Goal: Task Accomplishment & Management: Manage account settings

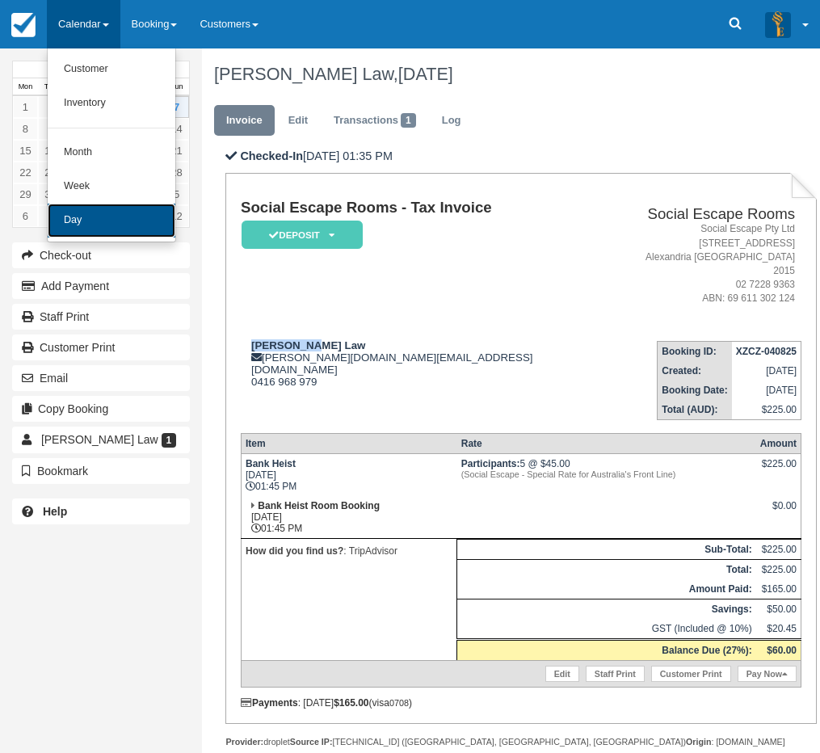
click at [74, 207] on link "Day" at bounding box center [112, 221] width 128 height 34
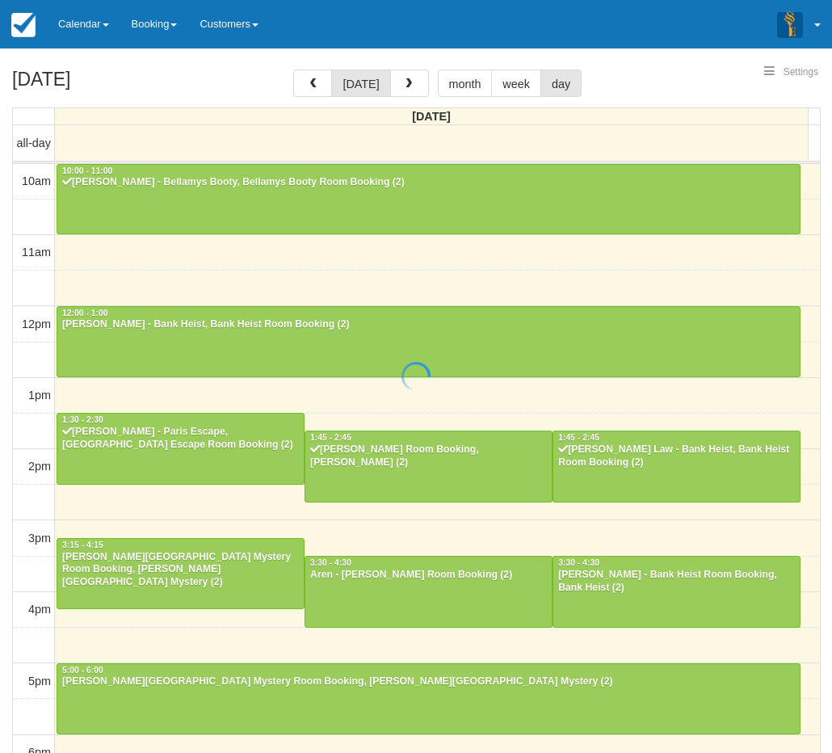
select select
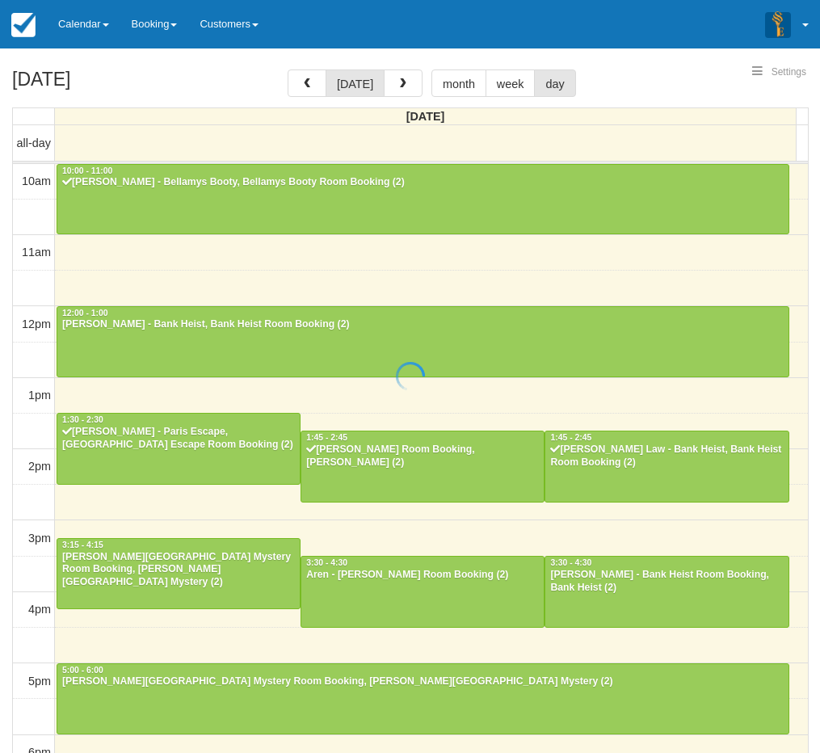
scroll to position [300, 0]
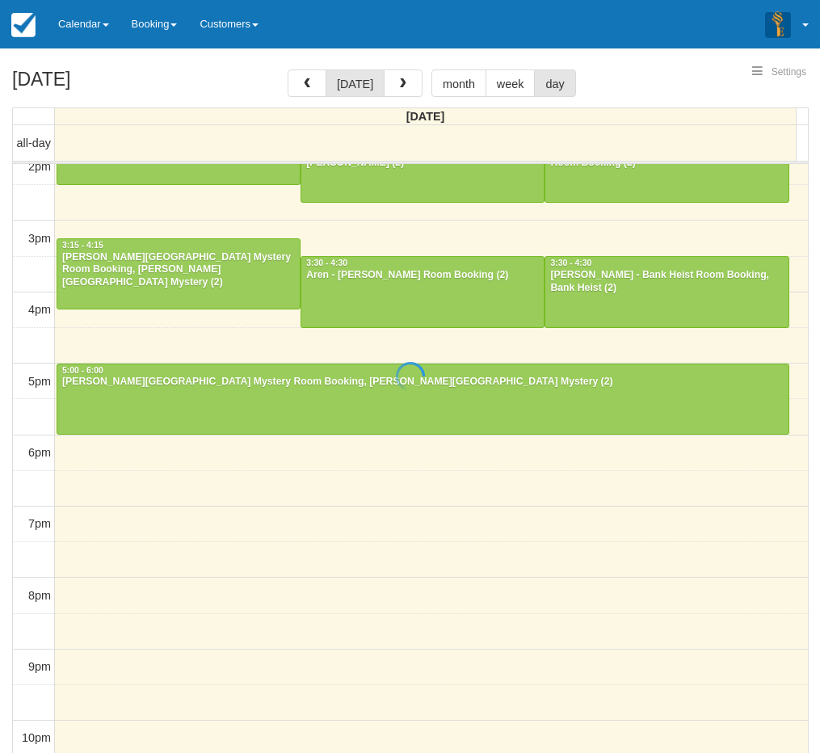
select select
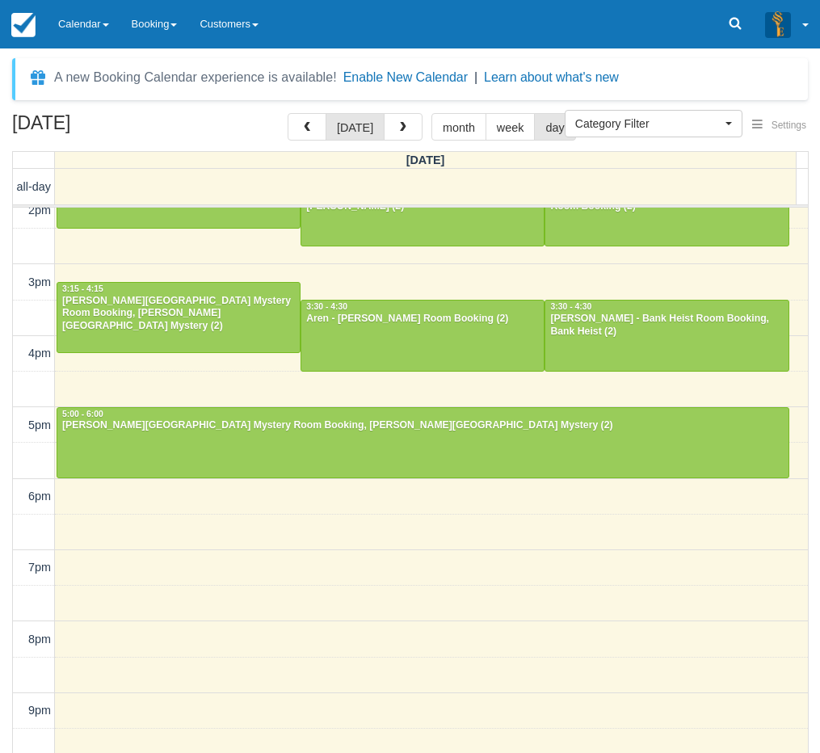
click at [2, 648] on div "September 7, 2025 today month week day Sunday all-day 10am 11am 12pm 1pm 2pm 3p…" at bounding box center [410, 457] width 820 height 688
click at [81, 21] on link "Calendar" at bounding box center [84, 24] width 74 height 48
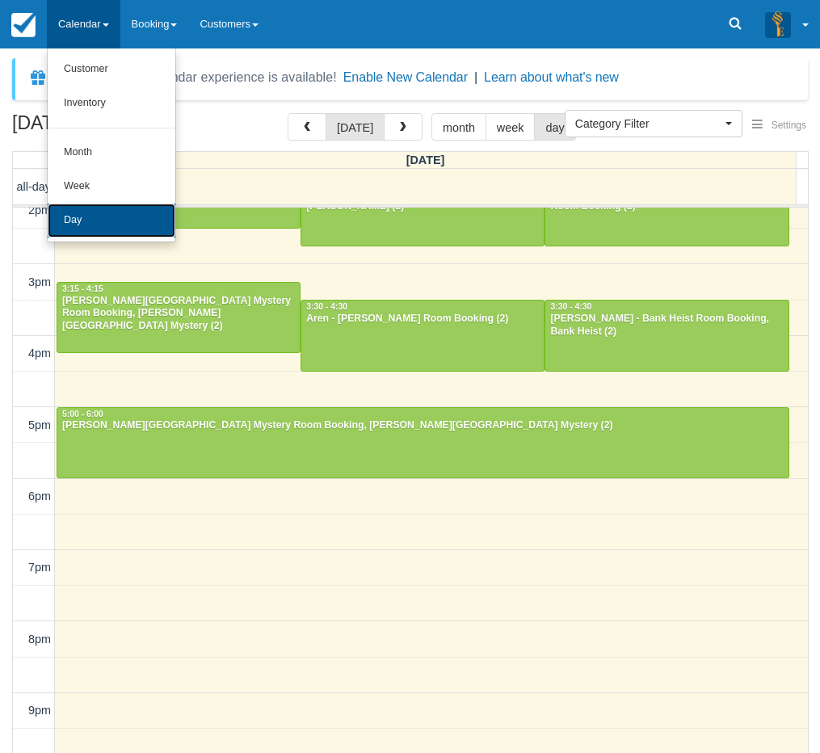
click at [101, 213] on link "Day" at bounding box center [112, 221] width 128 height 34
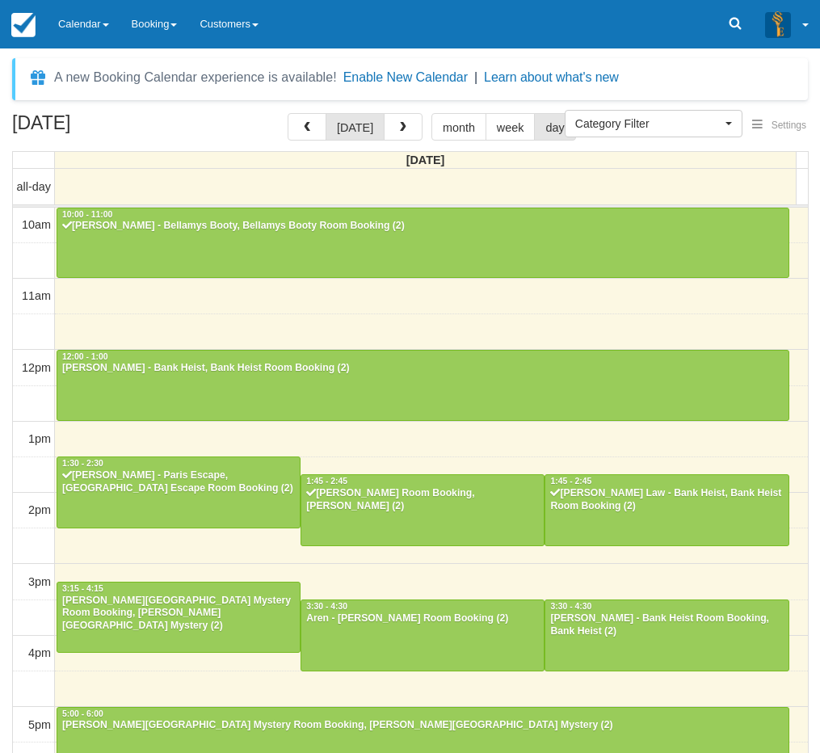
select select
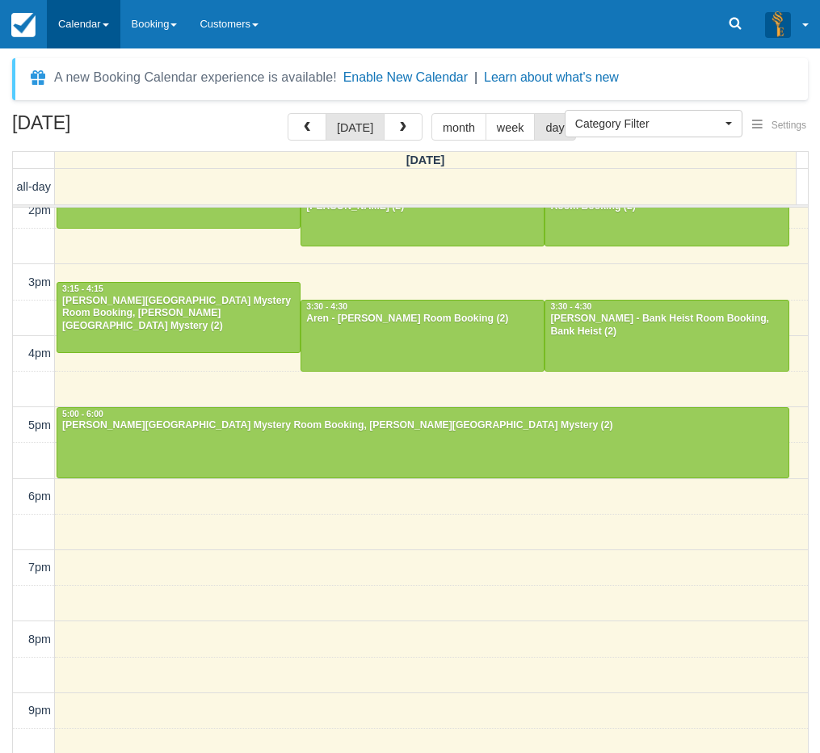
click at [92, 32] on link "Calendar" at bounding box center [84, 24] width 74 height 48
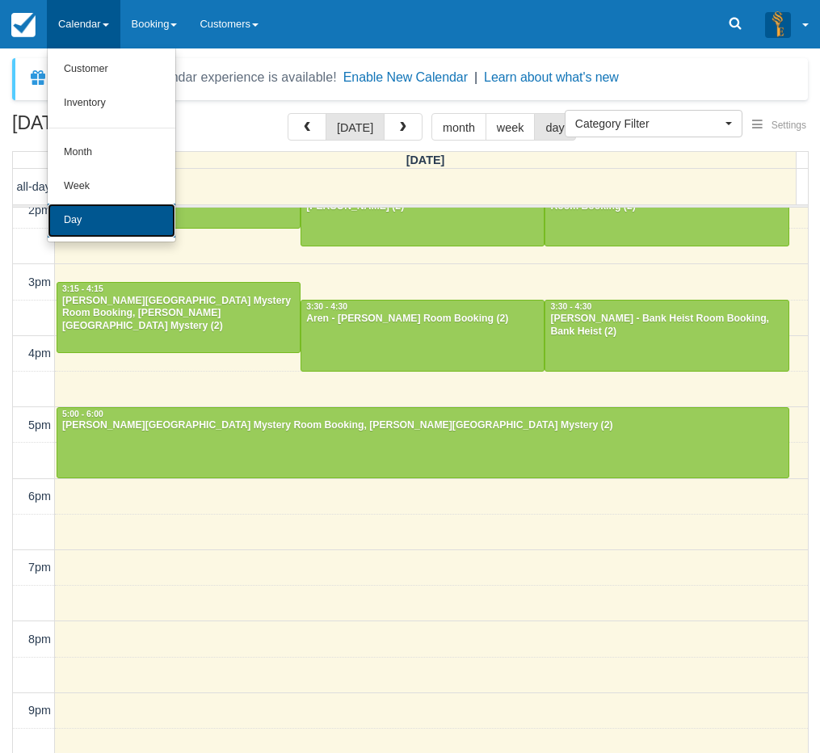
click at [87, 217] on link "Day" at bounding box center [112, 221] width 128 height 34
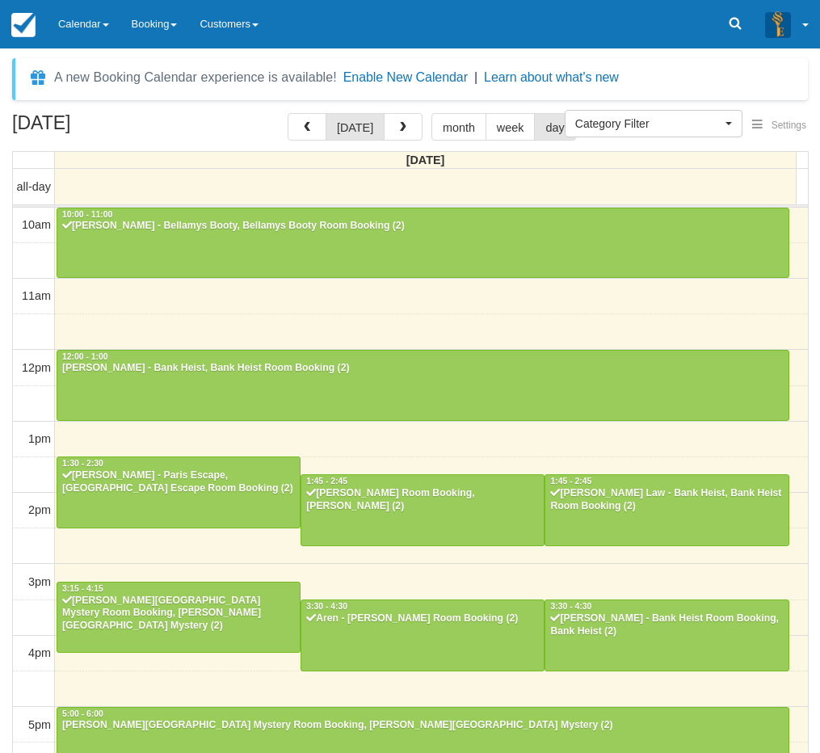
select select
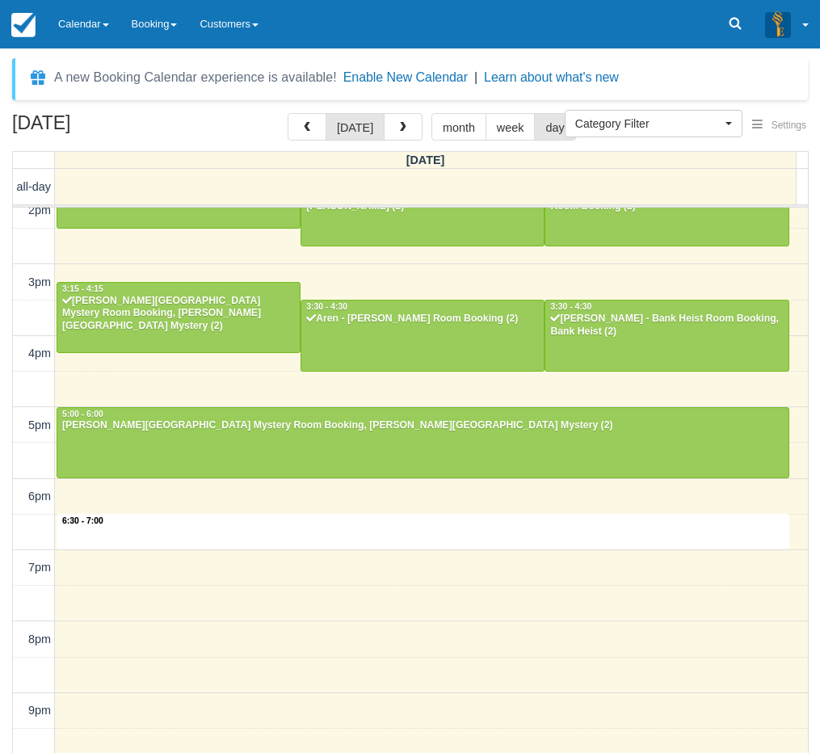
click at [174, 521] on div "10am 11am 12pm 1pm 2pm 3pm 4pm 5pm 6pm 7pm 8pm 9pm 10pm 6:30 - 7:00 10:00 - 11:…" at bounding box center [410, 354] width 795 height 892
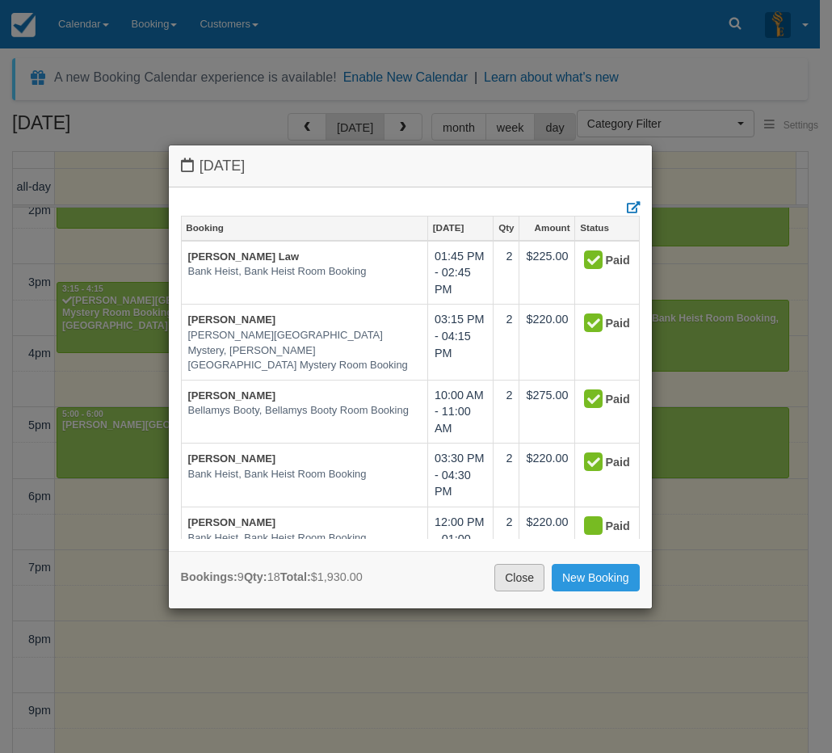
click at [524, 584] on link "Close" at bounding box center [519, 577] width 50 height 27
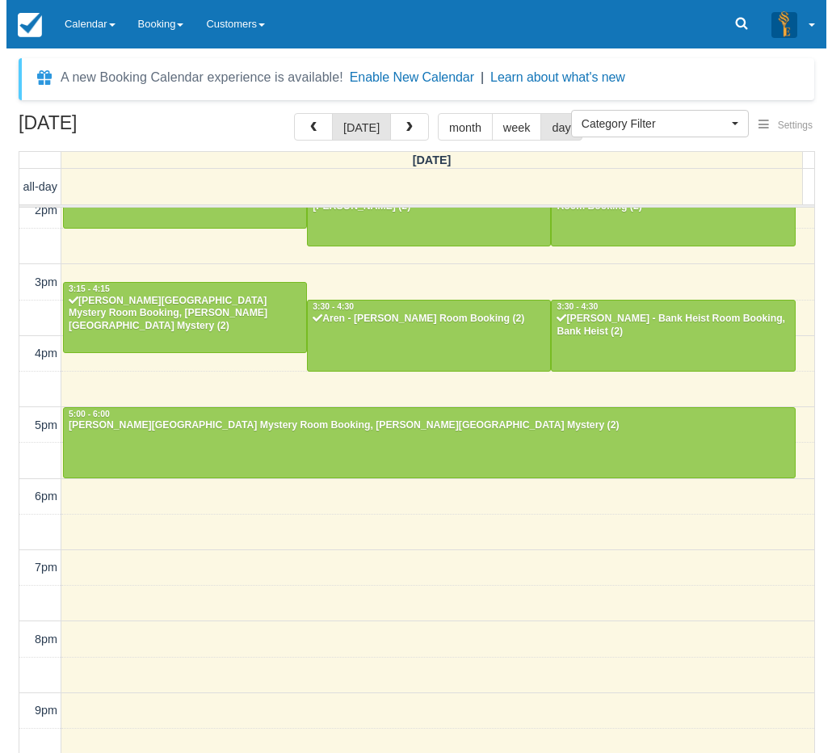
scroll to position [299, 0]
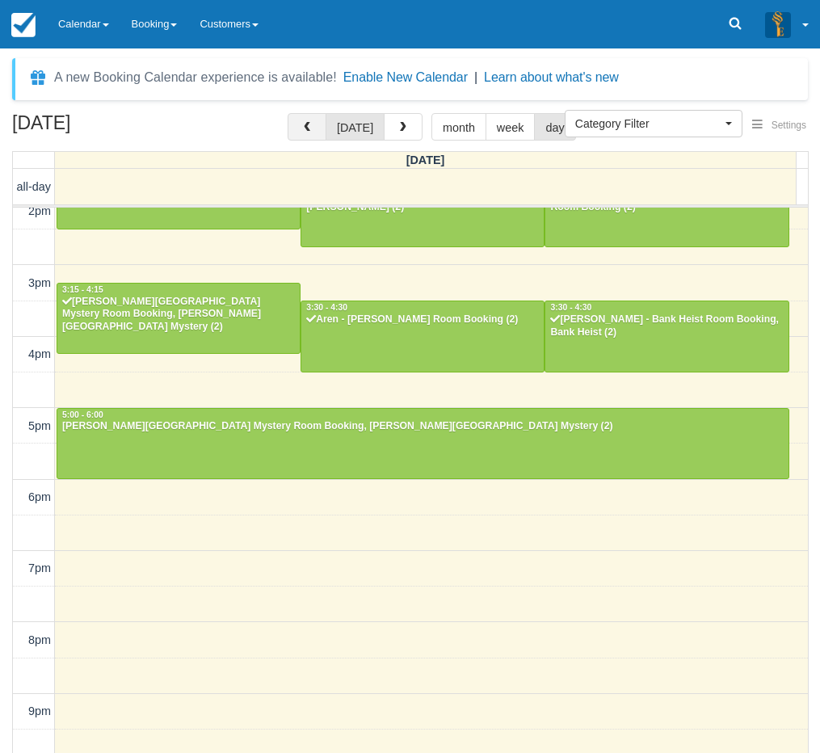
click at [313, 124] on span "button" at bounding box center [306, 127] width 11 height 11
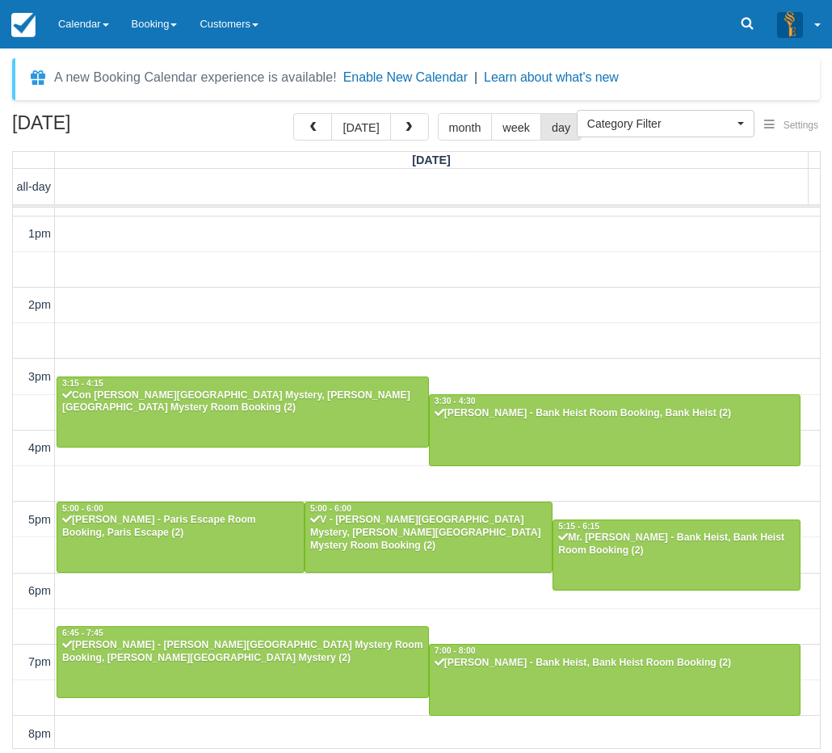
scroll to position [351, 0]
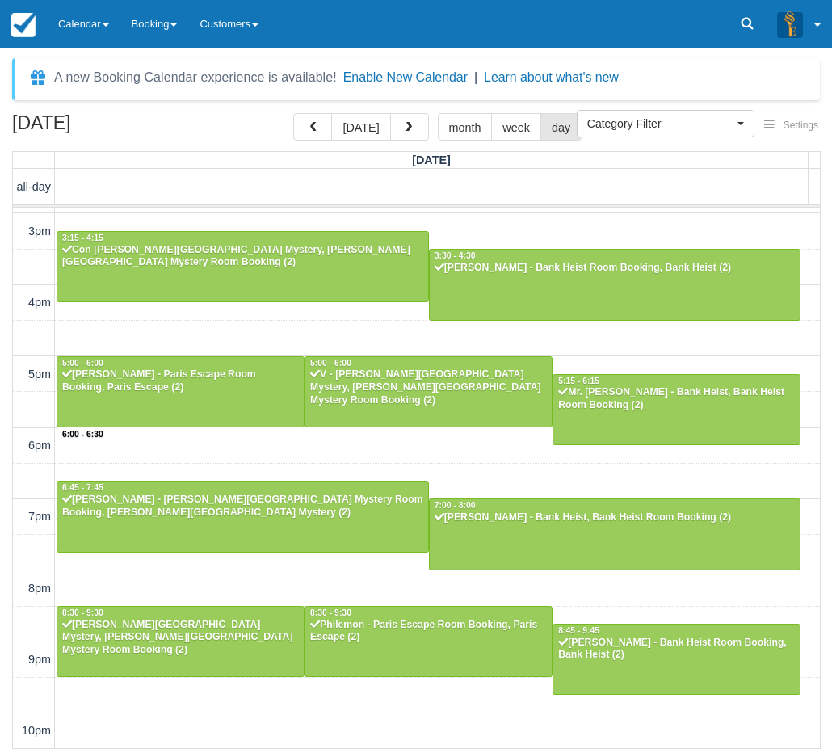
click at [327, 444] on div "10am 11am 12pm 1pm 2pm 3pm 4pm 5pm 6pm 7pm 8pm 9pm 10pm 6:00 - 6:30 3:15 - 4:15…" at bounding box center [416, 303] width 807 height 892
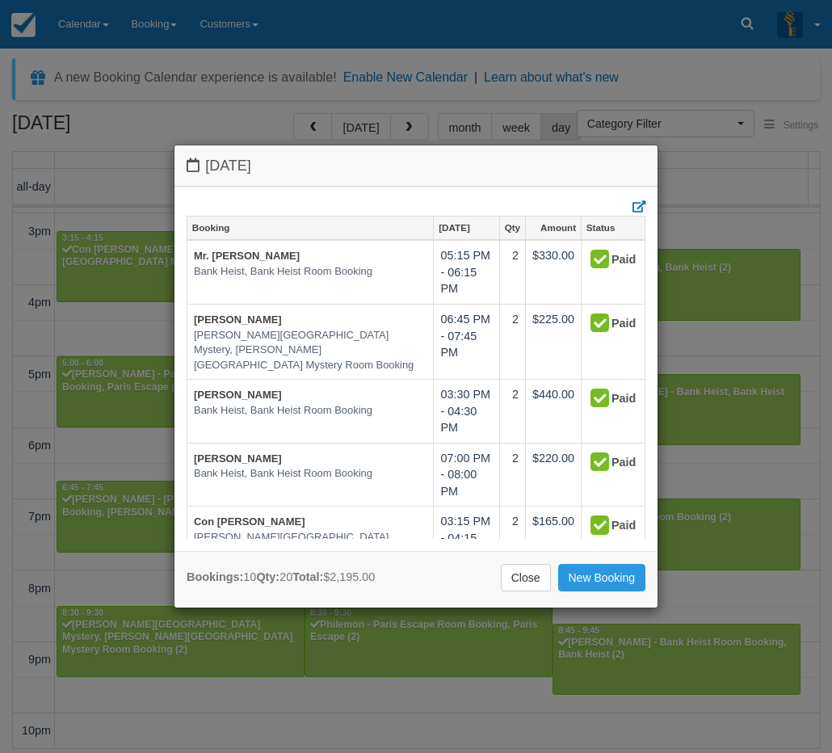
click at [498, 582] on div "Close New Booking" at bounding box center [416, 577] width 459 height 27
click at [518, 577] on link "Close" at bounding box center [526, 577] width 50 height 27
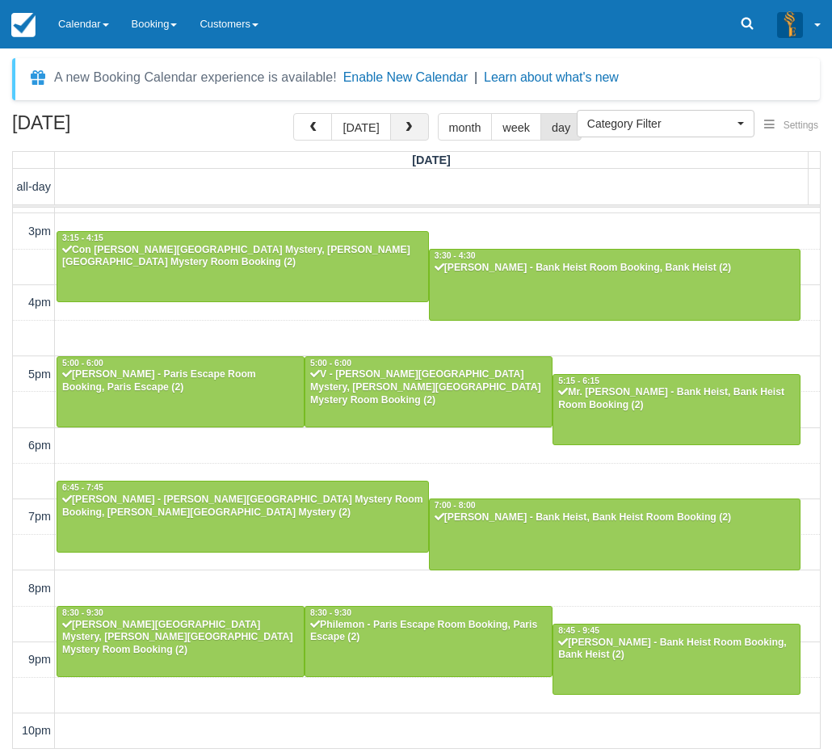
click at [404, 124] on span "button" at bounding box center [408, 127] width 11 height 11
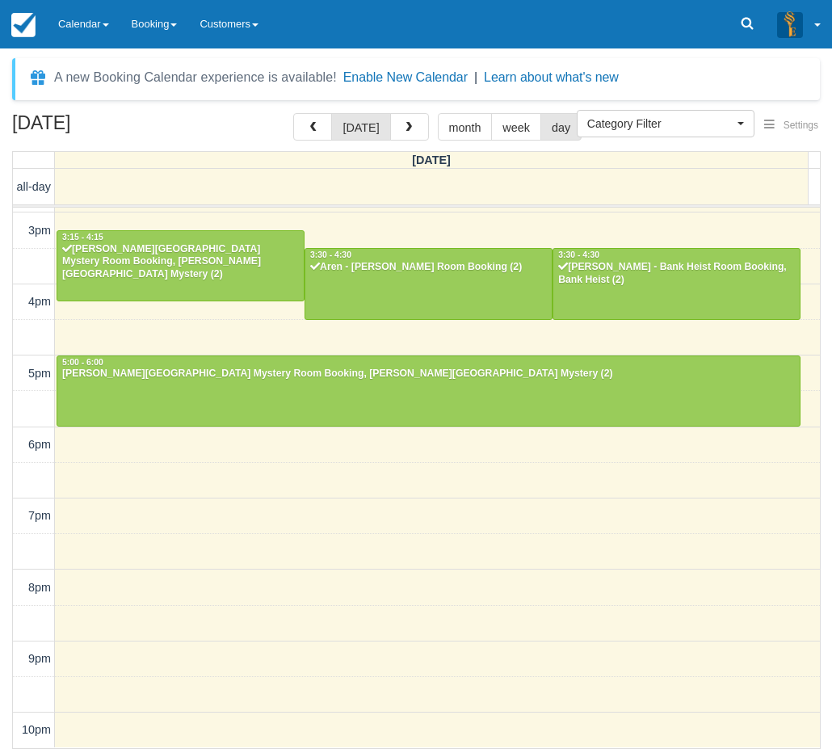
scroll to position [351, 0]
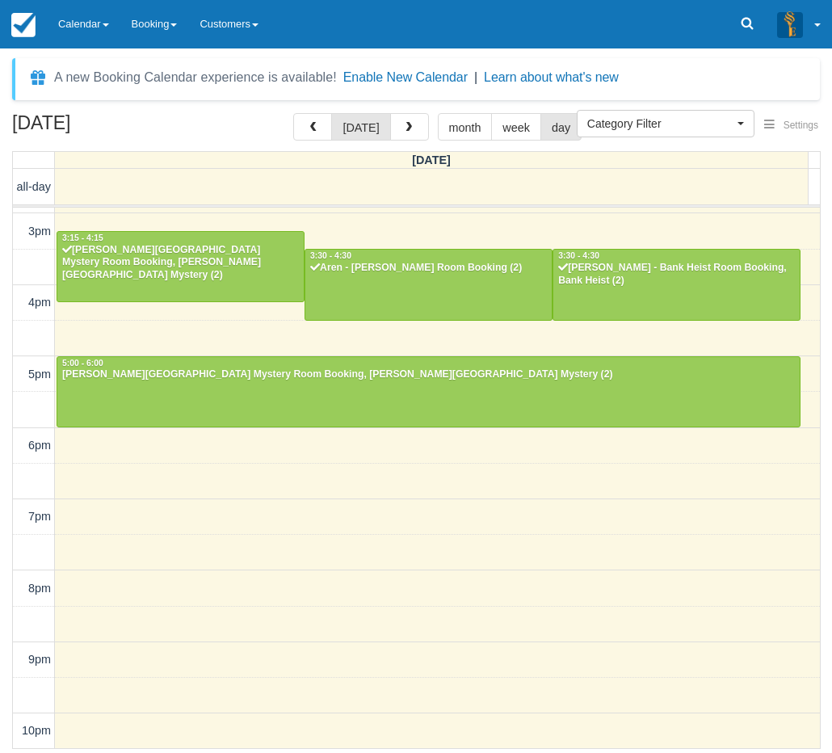
click at [7, 600] on div "September 7, 2025 today month week day Sunday all-day 10am 11am 12pm 1pm 2pm 3p…" at bounding box center [416, 431] width 832 height 636
